Goal: Transaction & Acquisition: Subscribe to service/newsletter

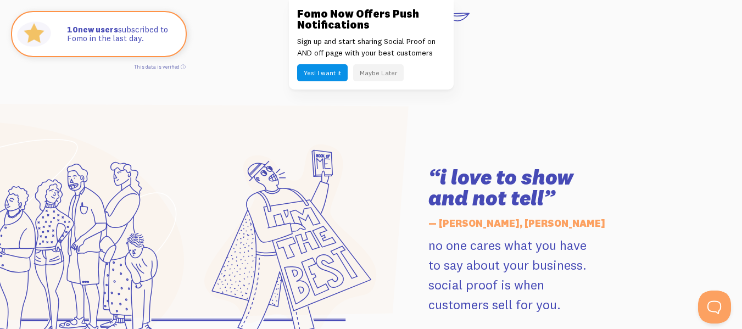
scroll to position [1592, 0]
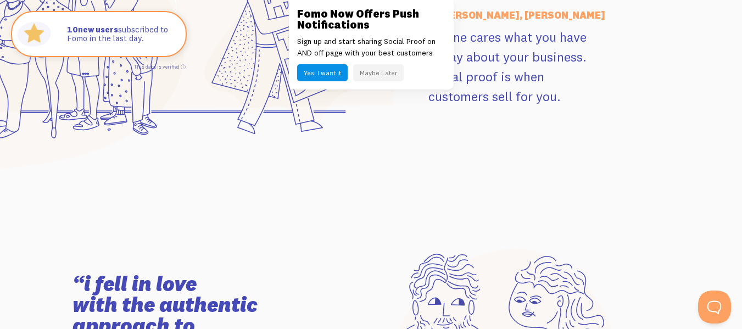
click at [371, 72] on button "Maybe Later" at bounding box center [378, 72] width 51 height 17
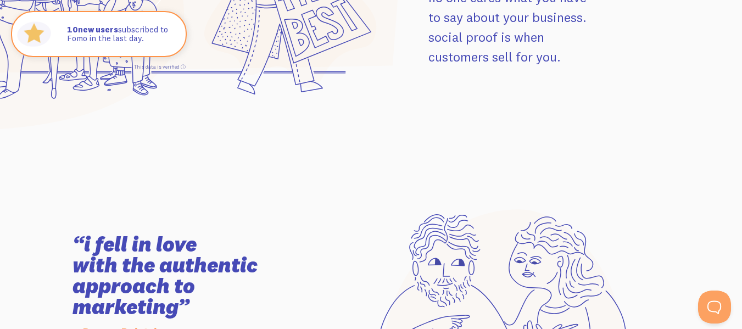
scroll to position [0, 0]
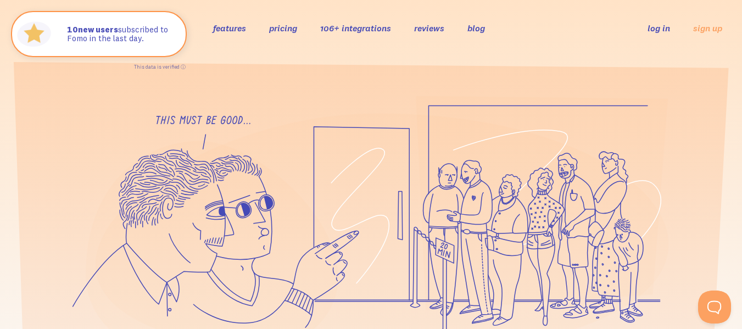
click at [284, 31] on link "pricing" at bounding box center [283, 28] width 28 height 11
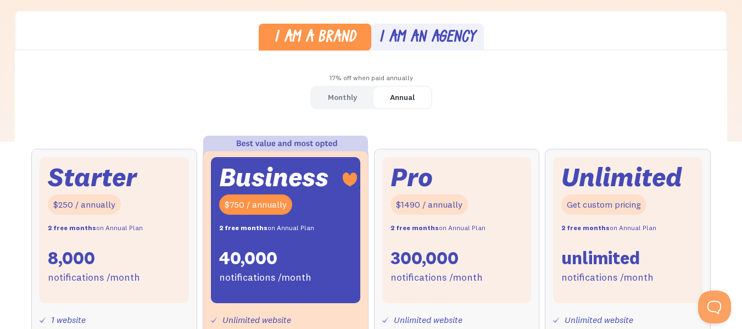
scroll to position [275, 0]
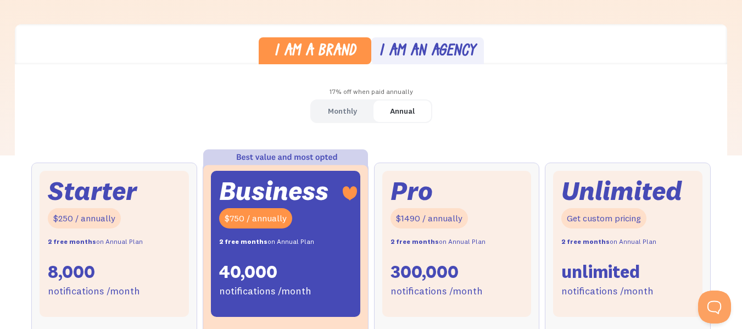
click at [335, 104] on div "Monthly" at bounding box center [342, 111] width 29 height 16
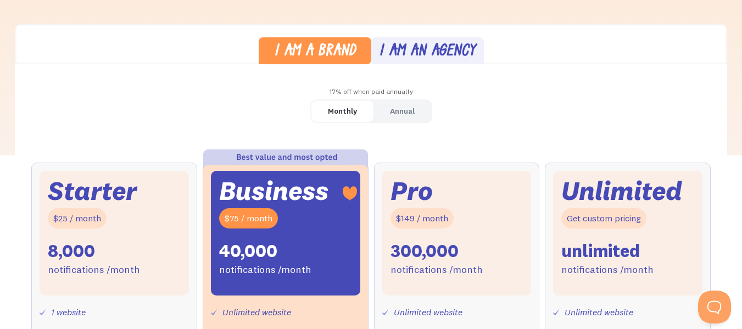
click at [399, 47] on div "I am an agency" at bounding box center [427, 52] width 97 height 16
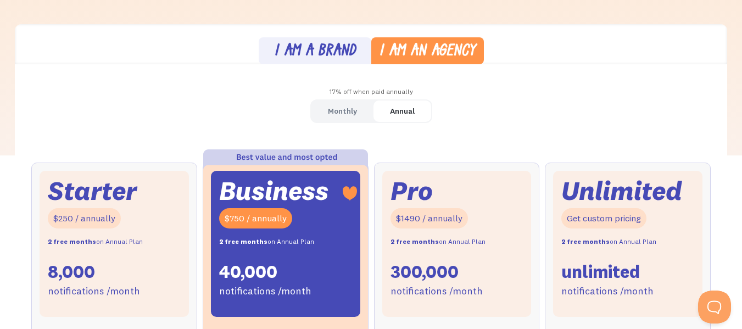
click at [348, 49] on div "I am a brand" at bounding box center [315, 52] width 82 height 16
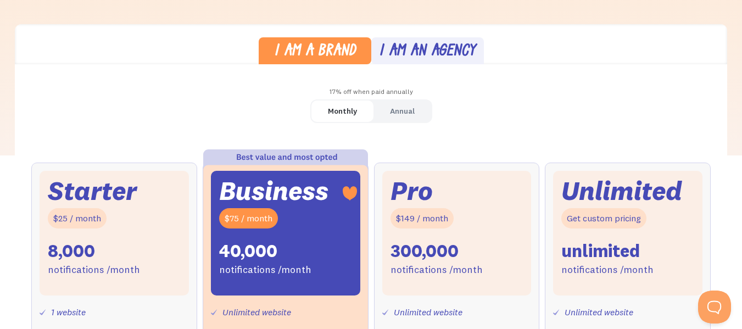
click at [396, 105] on div "Annual" at bounding box center [402, 111] width 25 height 16
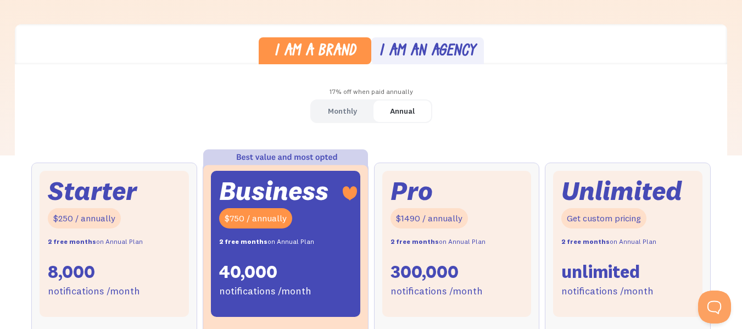
click at [355, 102] on link "Monthly" at bounding box center [342, 110] width 62 height 21
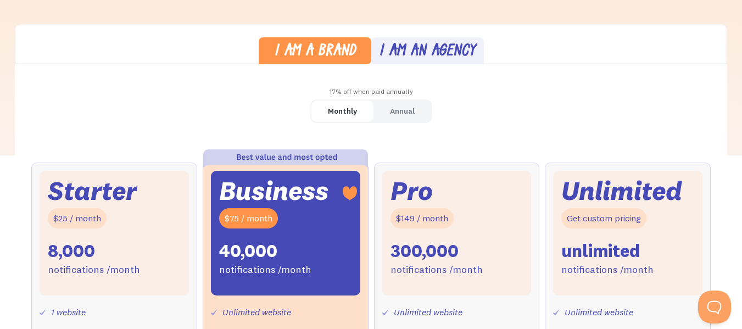
drag, startPoint x: 241, startPoint y: 116, endPoint x: 110, endPoint y: 97, distance: 132.6
click at [110, 97] on div "17% off when paid annually" at bounding box center [371, 92] width 712 height 16
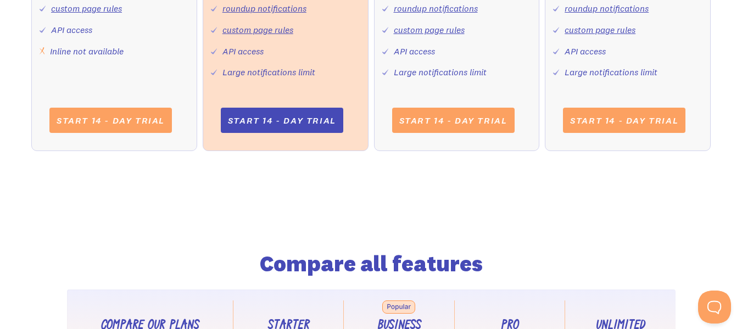
scroll to position [714, 0]
